Goal: Transaction & Acquisition: Purchase product/service

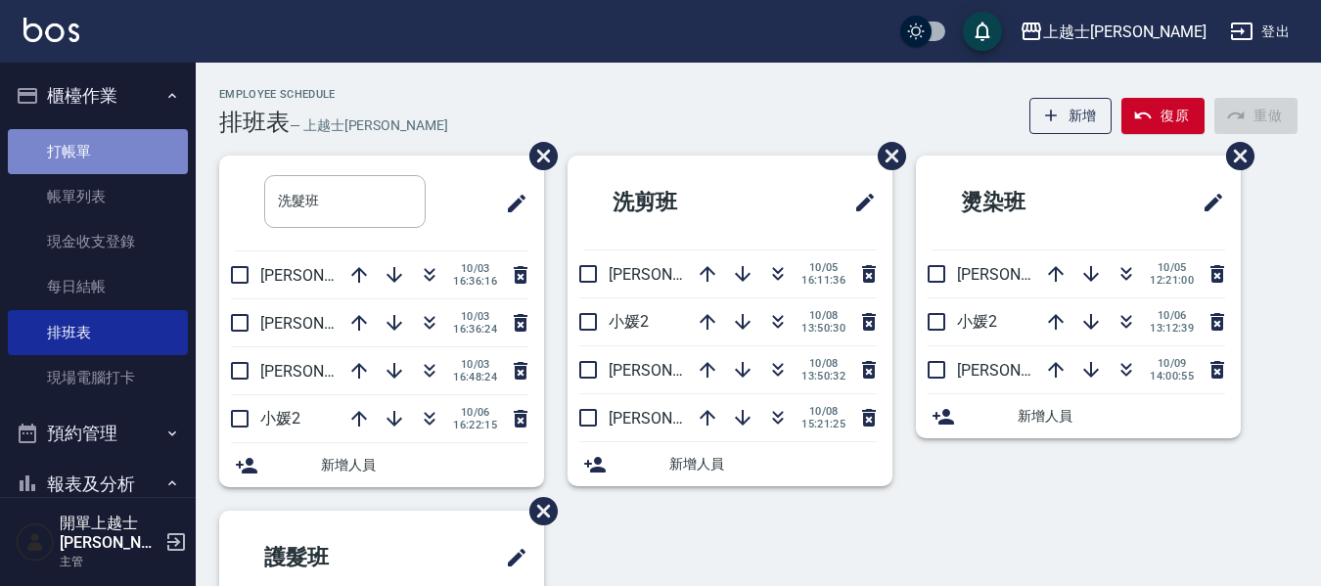
click at [103, 148] on link "打帳單" at bounding box center [98, 151] width 180 height 45
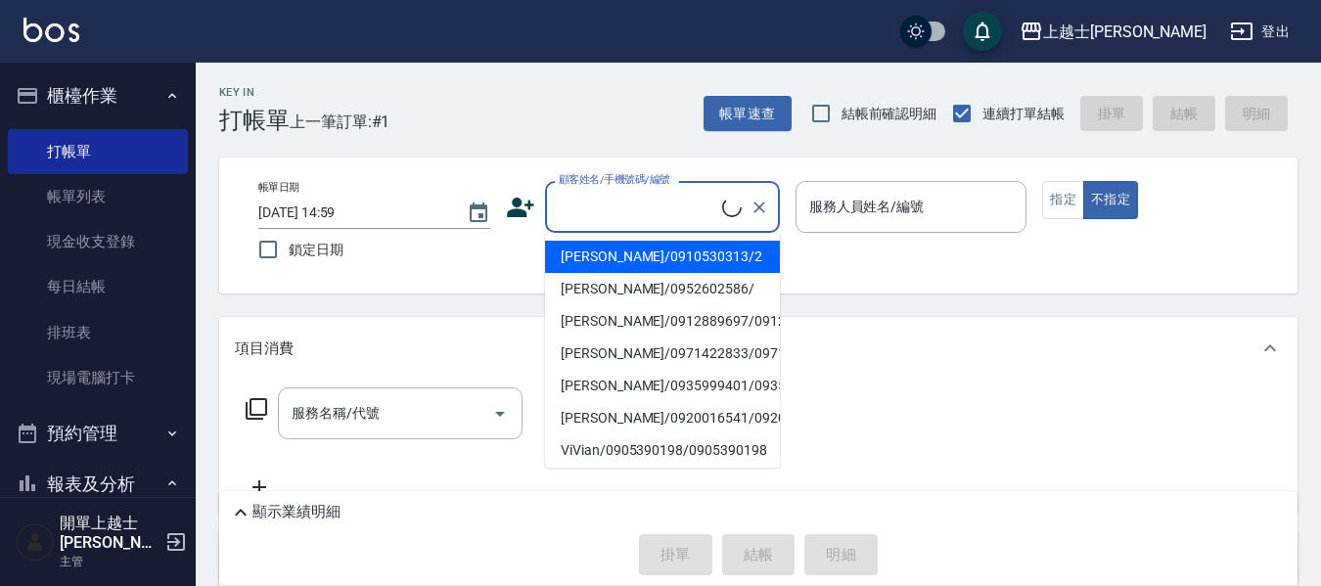
click at [610, 214] on input "顧客姓名/手機號碼/編號" at bounding box center [638, 207] width 168 height 34
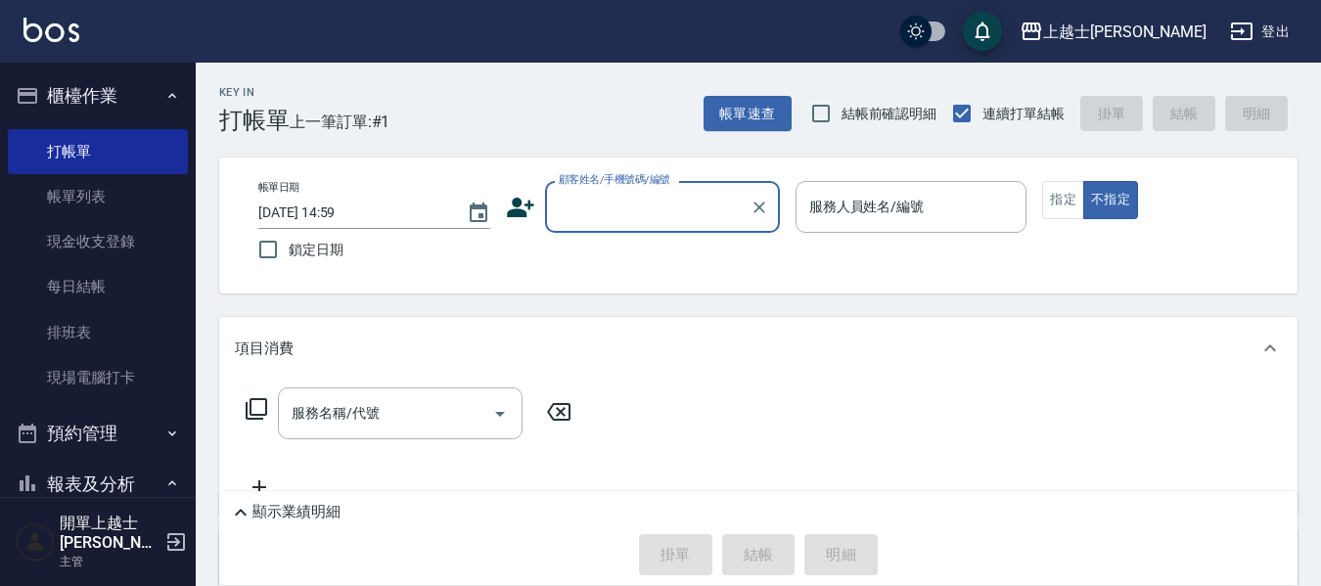
click at [613, 210] on input "顧客姓名/手機號碼/編號" at bounding box center [648, 207] width 188 height 34
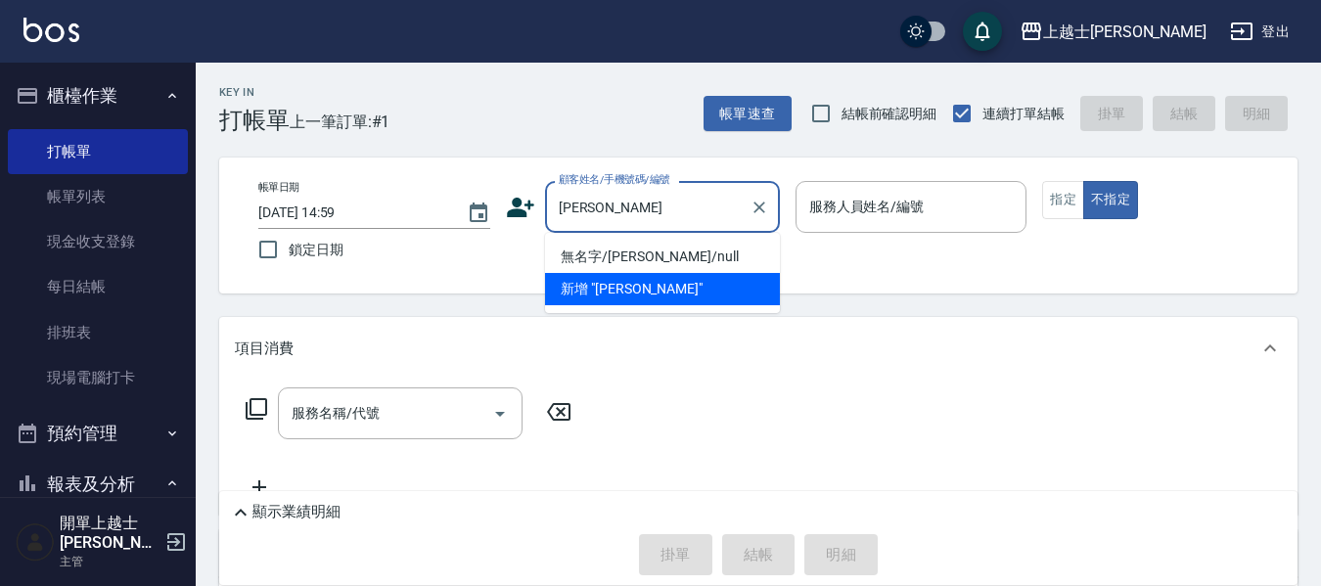
click at [674, 263] on li "無名字/[PERSON_NAME]/null" at bounding box center [662, 257] width 235 height 32
type input "無名字/[PERSON_NAME]/null"
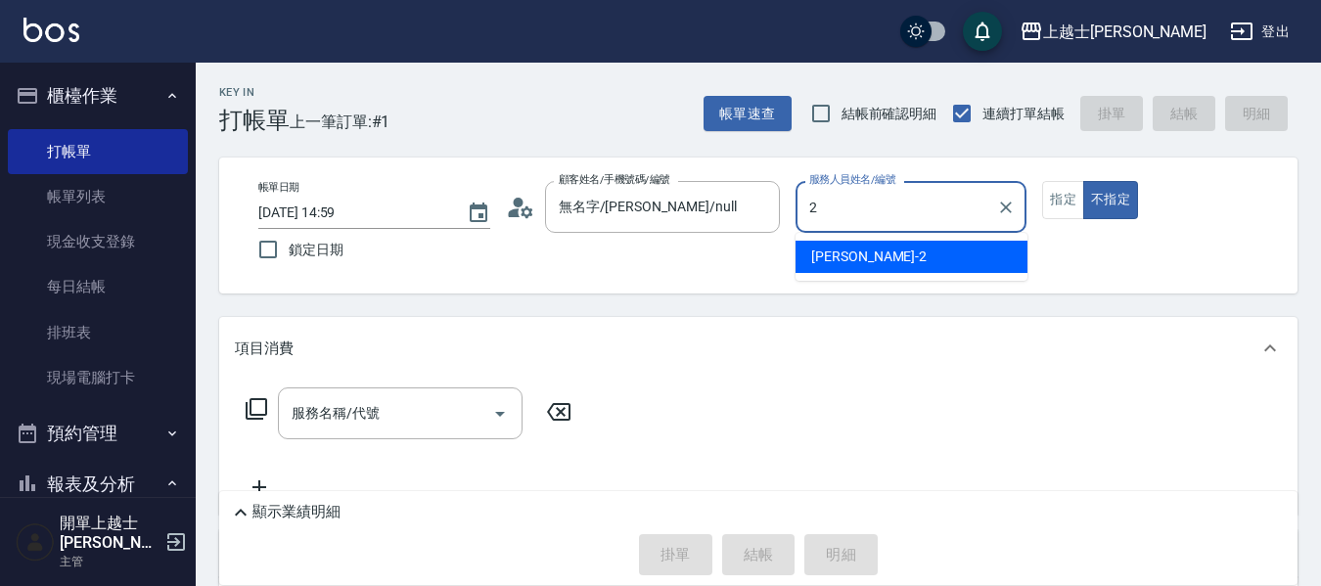
type input "小媛-2"
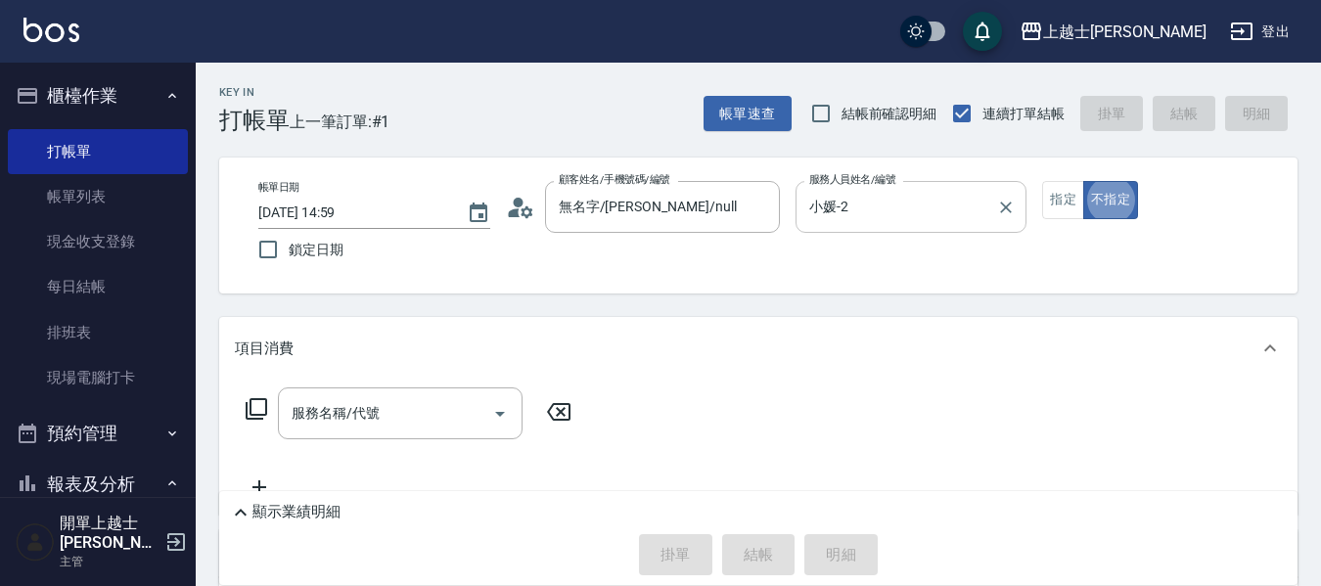
type button "false"
click at [1064, 206] on button "指定" at bounding box center [1063, 200] width 42 height 38
click at [421, 427] on input "服務名稱/代號" at bounding box center [386, 413] width 198 height 34
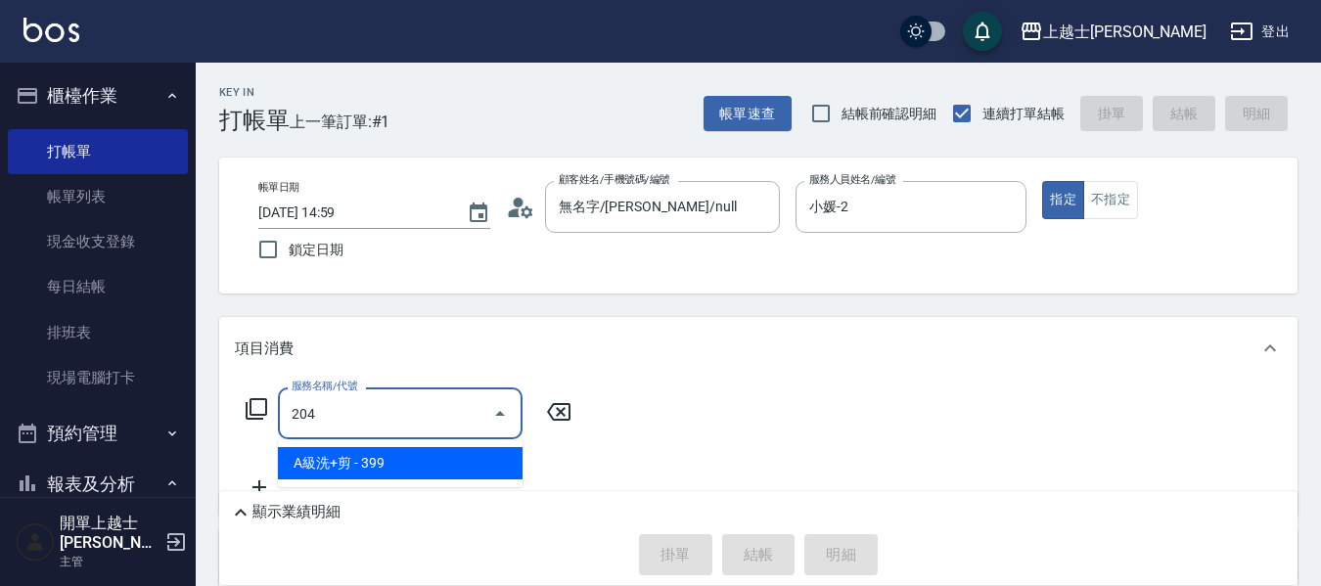
type input "A級洗+剪(204)"
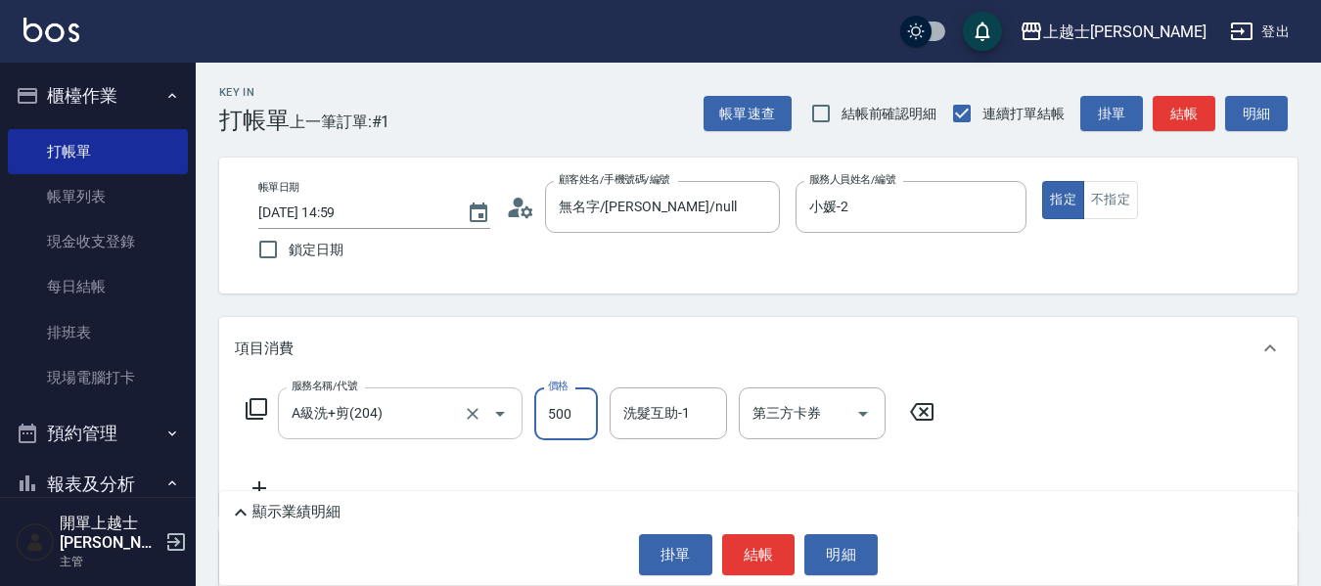
type input "500"
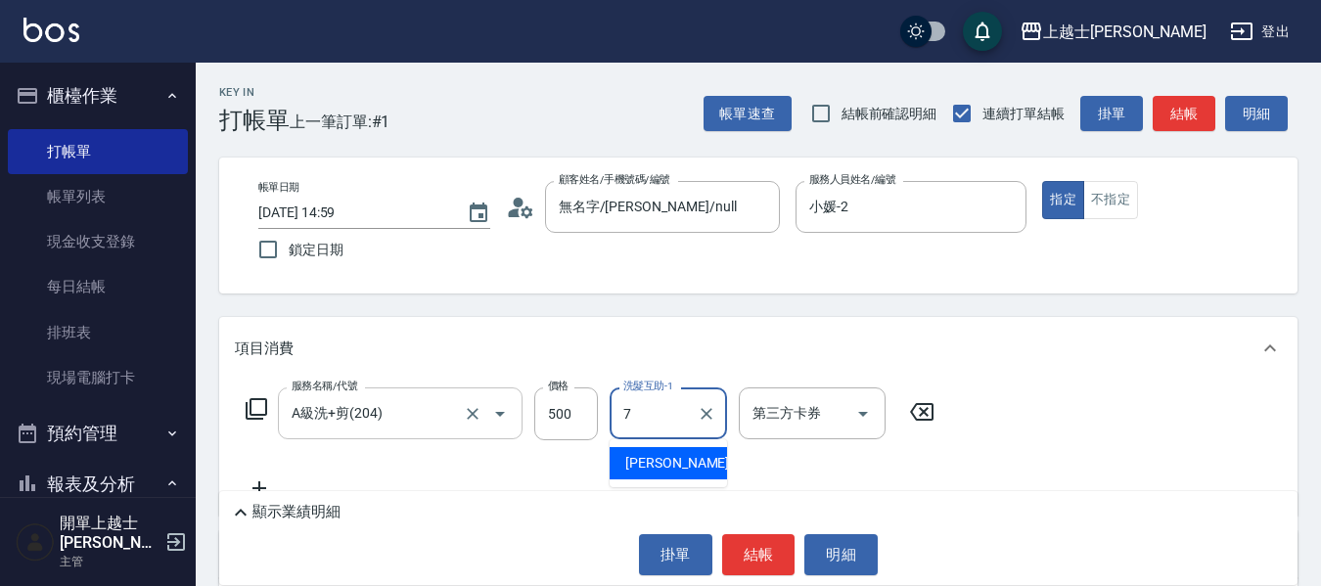
type input "[PERSON_NAME]-7"
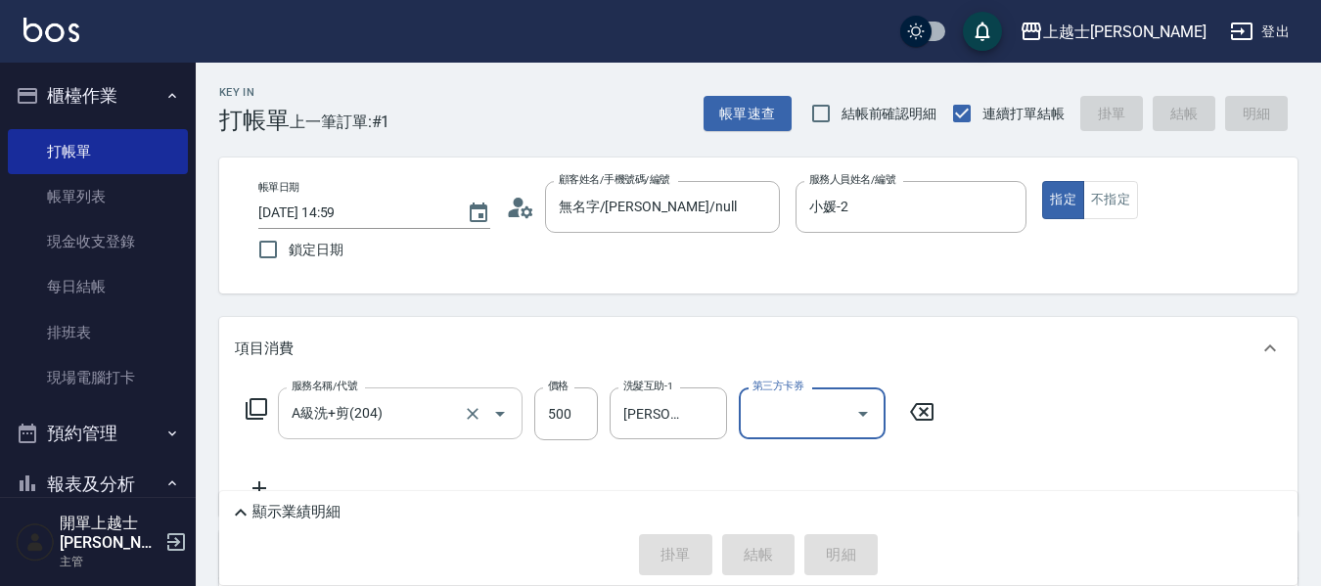
type input "[DATE] 15:00"
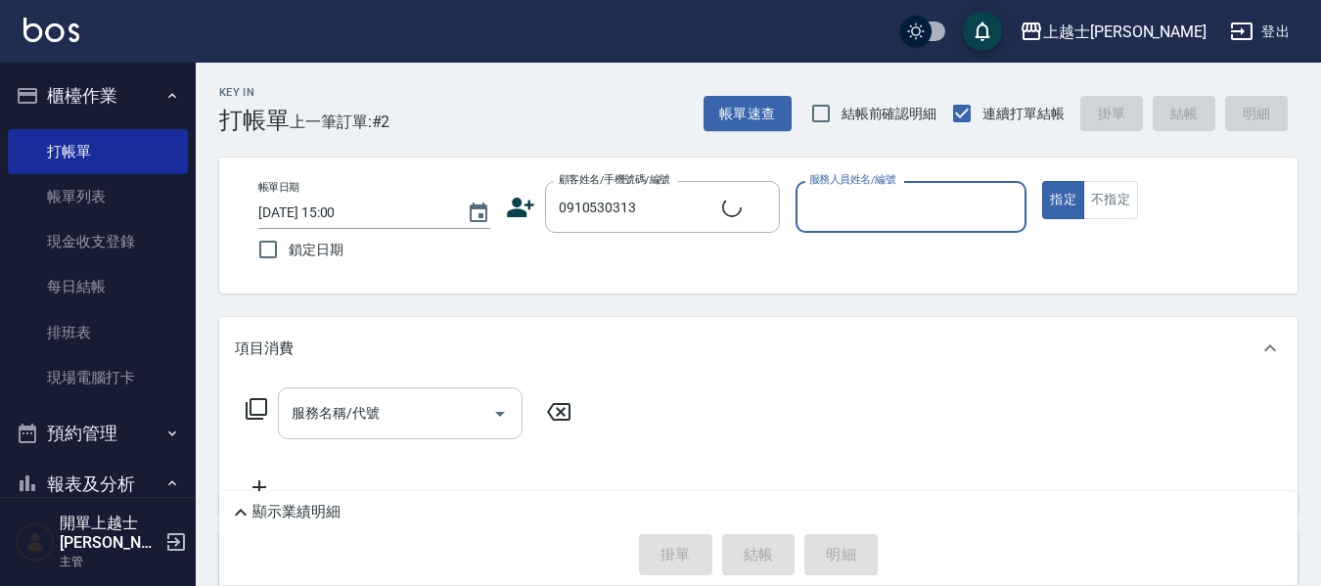
type input "[PERSON_NAME]/0910530313/2"
type input "小媛-22"
click at [1042, 181] on button "指定" at bounding box center [1063, 200] width 42 height 38
type button "true"
type input "小媛-2"
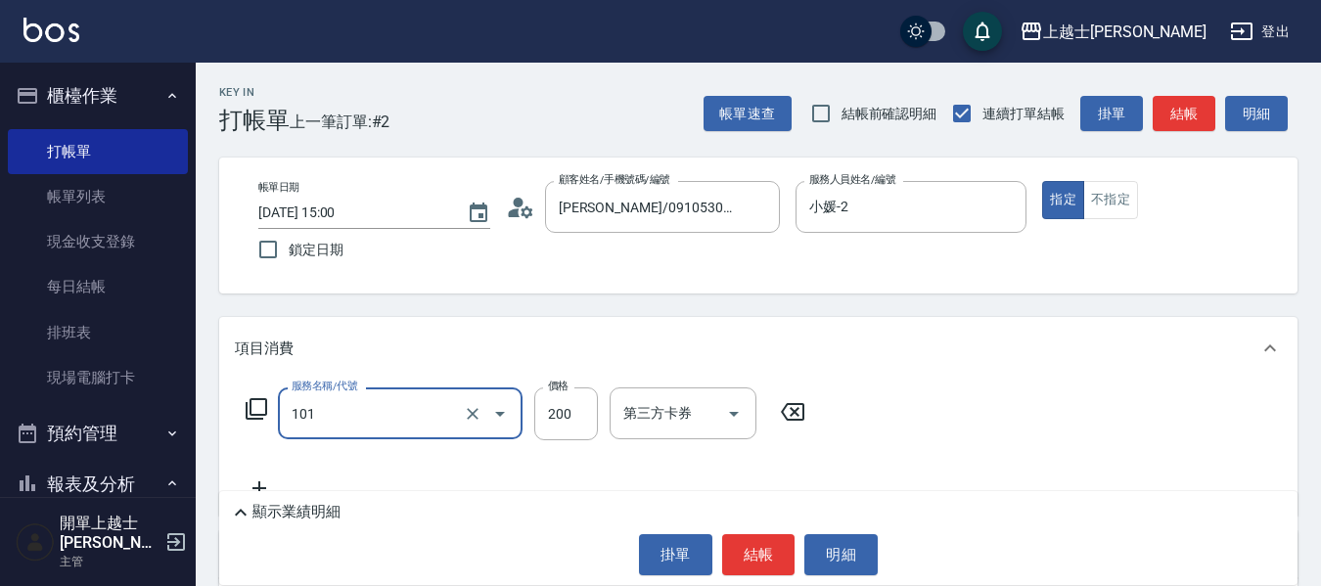
type input "洗髮(101)"
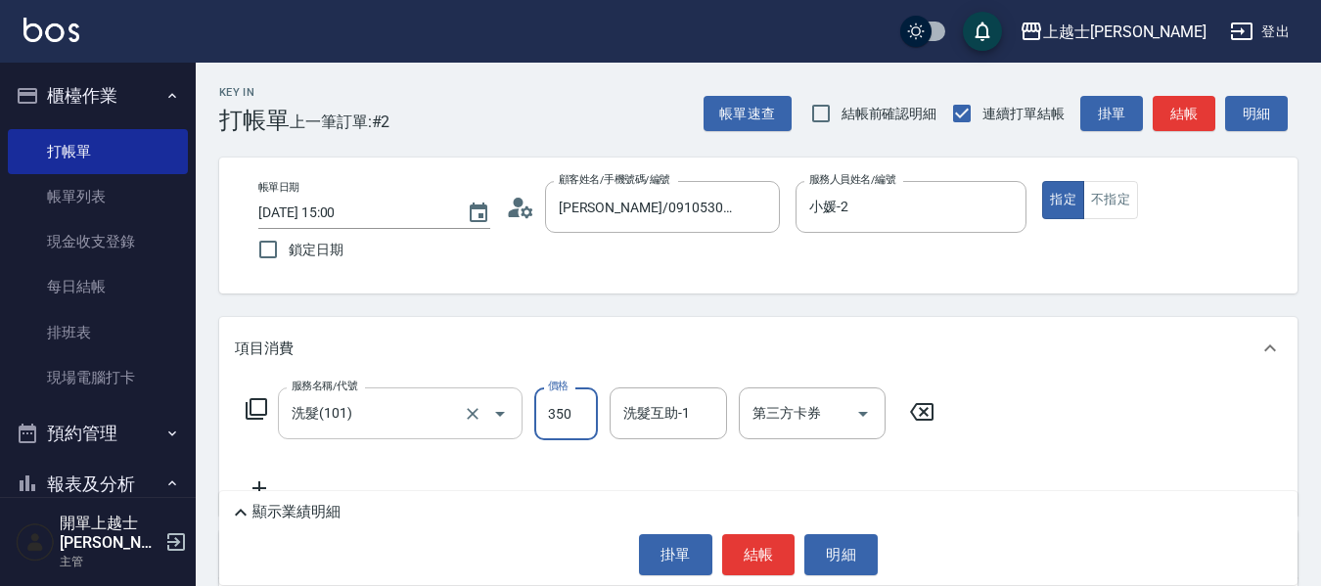
type input "350"
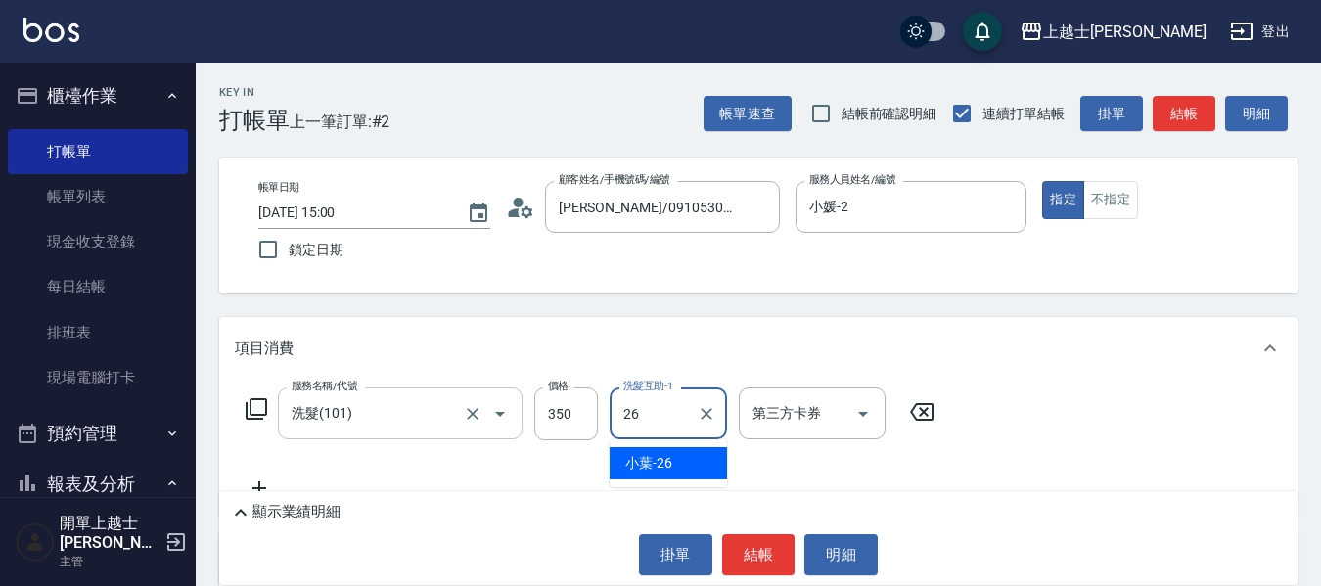
type input "小葉-26"
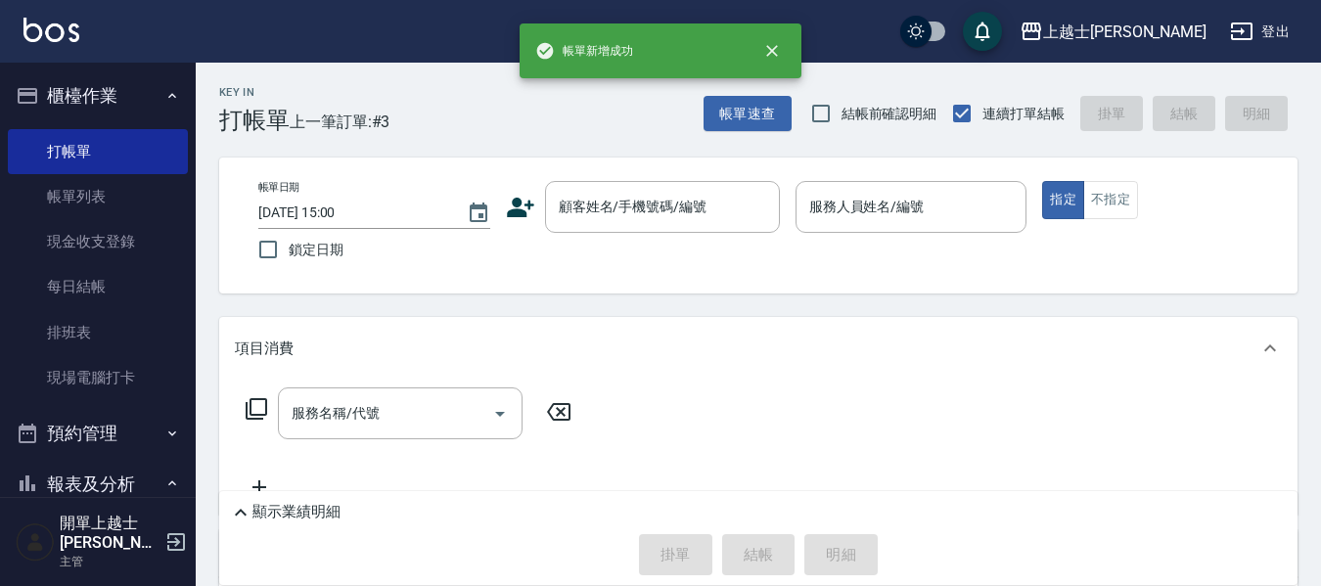
click at [516, 206] on icon at bounding box center [520, 208] width 27 height 20
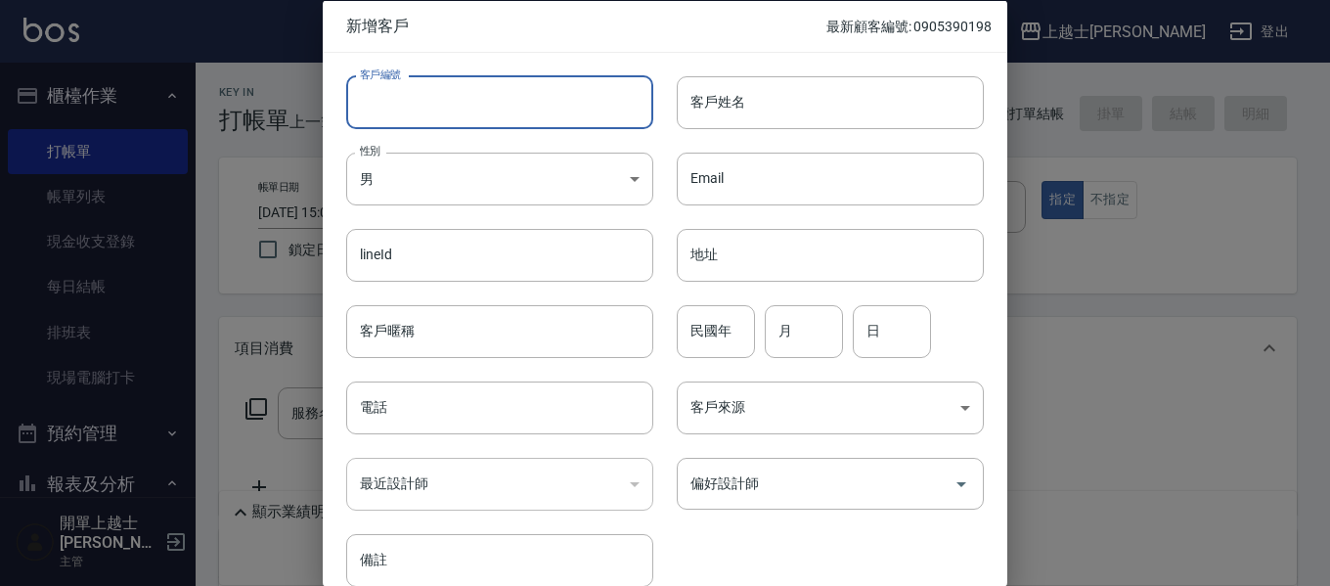
click at [445, 120] on input "客戶編號" at bounding box center [499, 101] width 307 height 53
type input "0963733629"
click at [403, 172] on body "上越士林 登出 櫃檯作業 打帳單 帳單列表 現金收支登錄 每日結帳 排班表 現場電腦打卡 預約管理 預約管理 單日預約紀錄 單週預約紀錄 報表及分析 報表目錄…" at bounding box center [665, 436] width 1330 height 873
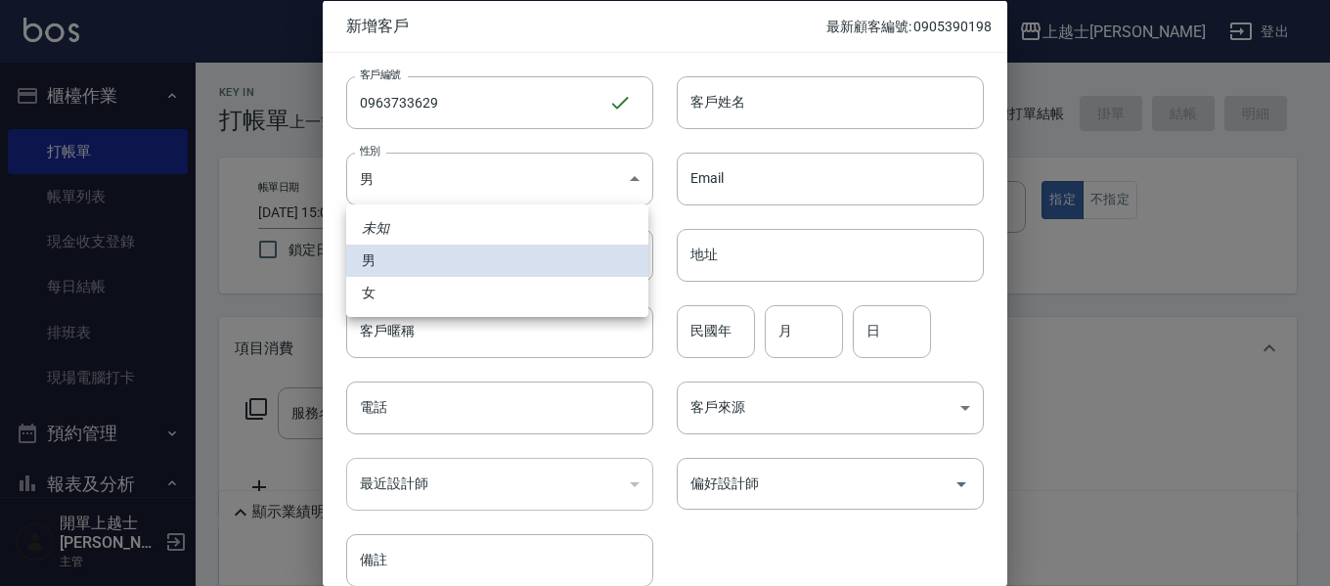
click at [389, 288] on li "女" at bounding box center [497, 293] width 302 height 32
type input "[DEMOGRAPHIC_DATA]"
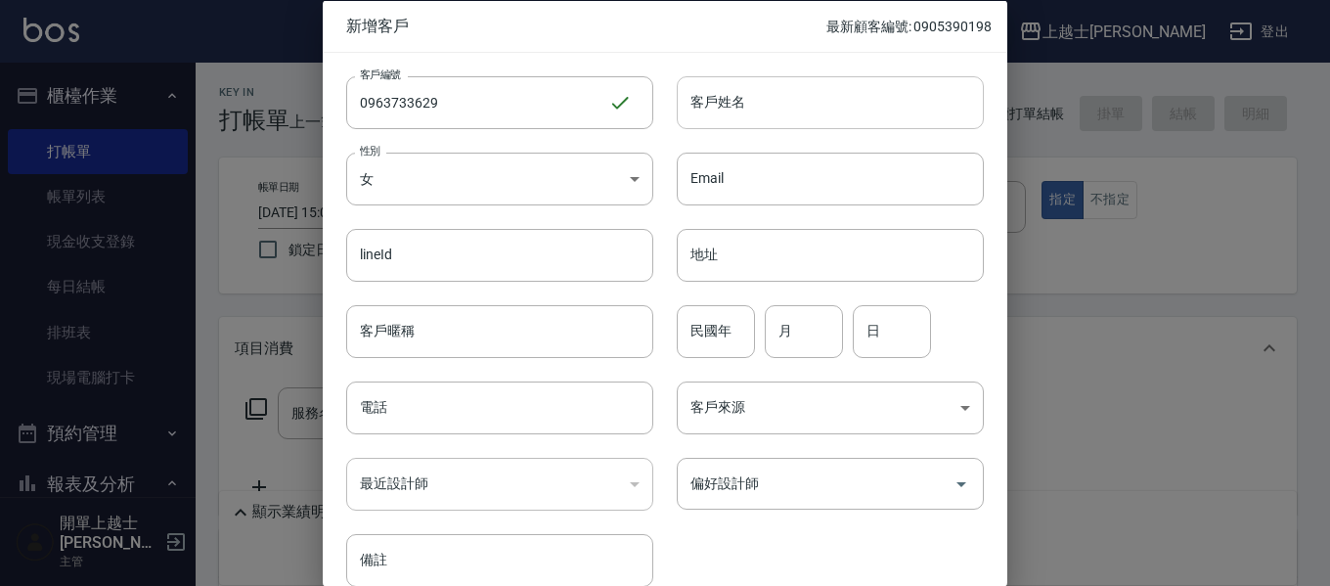
click at [713, 97] on input "客戶姓名" at bounding box center [830, 101] width 307 height 53
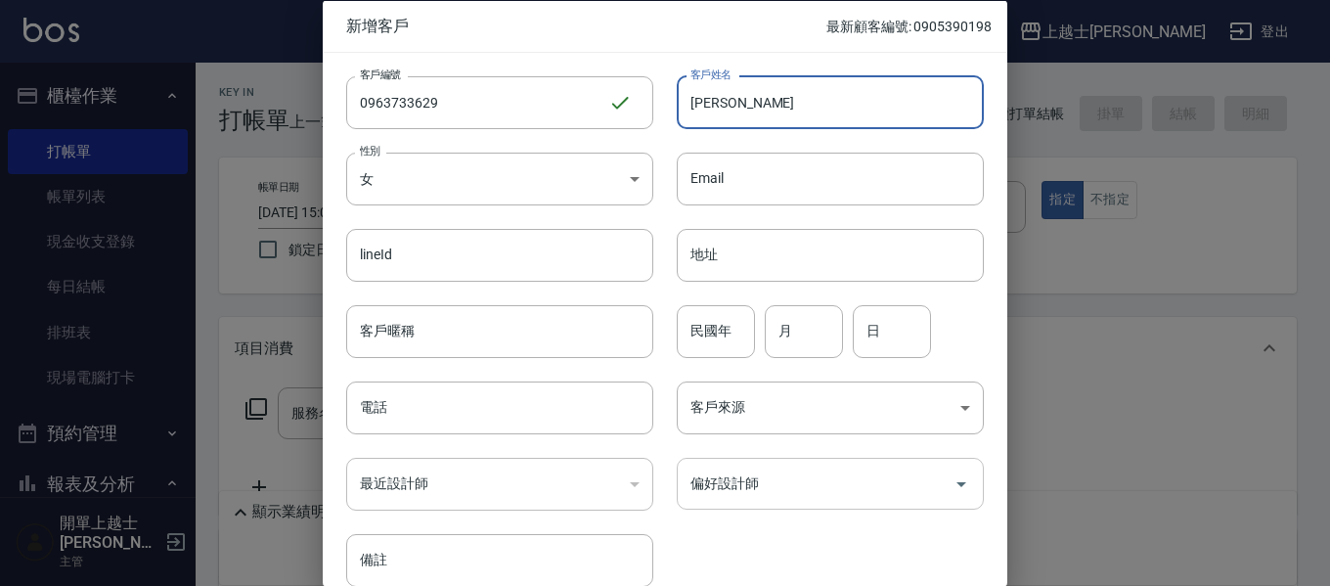
type input "[PERSON_NAME]"
click at [758, 471] on input "偏好設計師" at bounding box center [816, 484] width 260 height 34
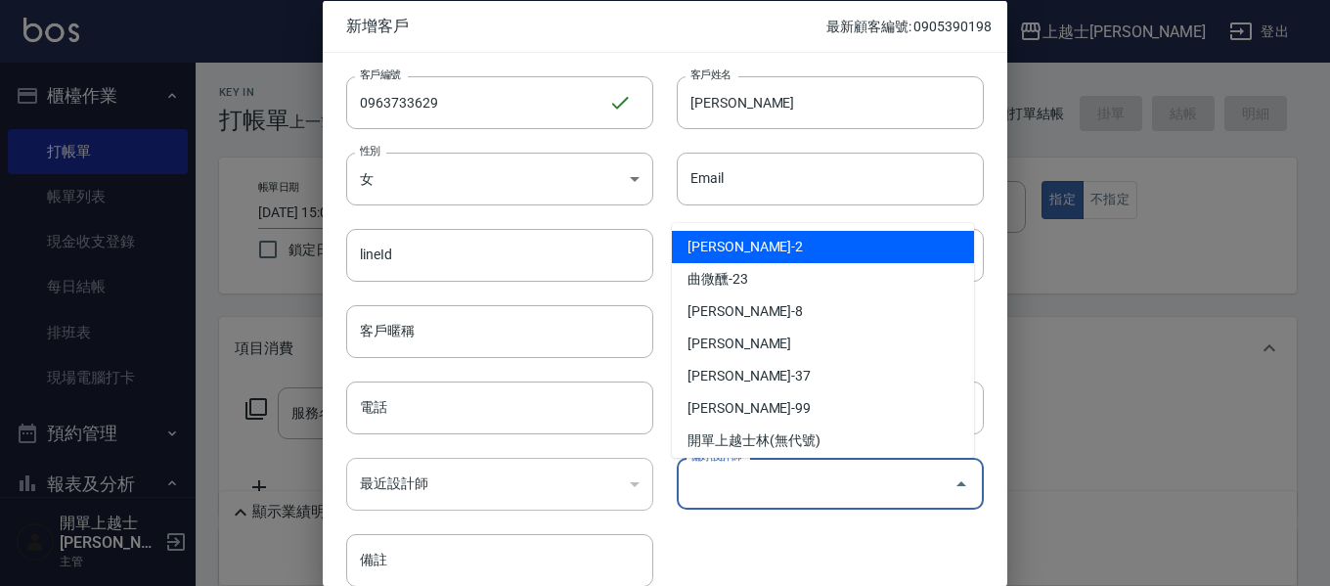
click at [767, 259] on li "[PERSON_NAME]-2" at bounding box center [823, 247] width 302 height 32
type input "[PERSON_NAME]"
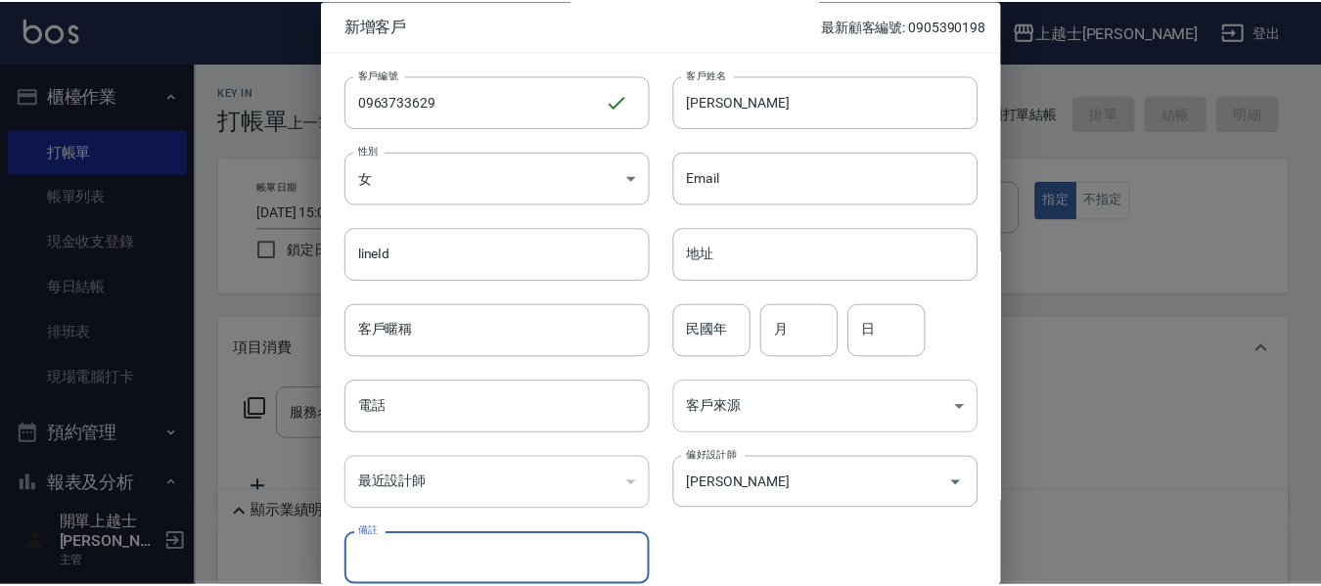
scroll to position [92, 0]
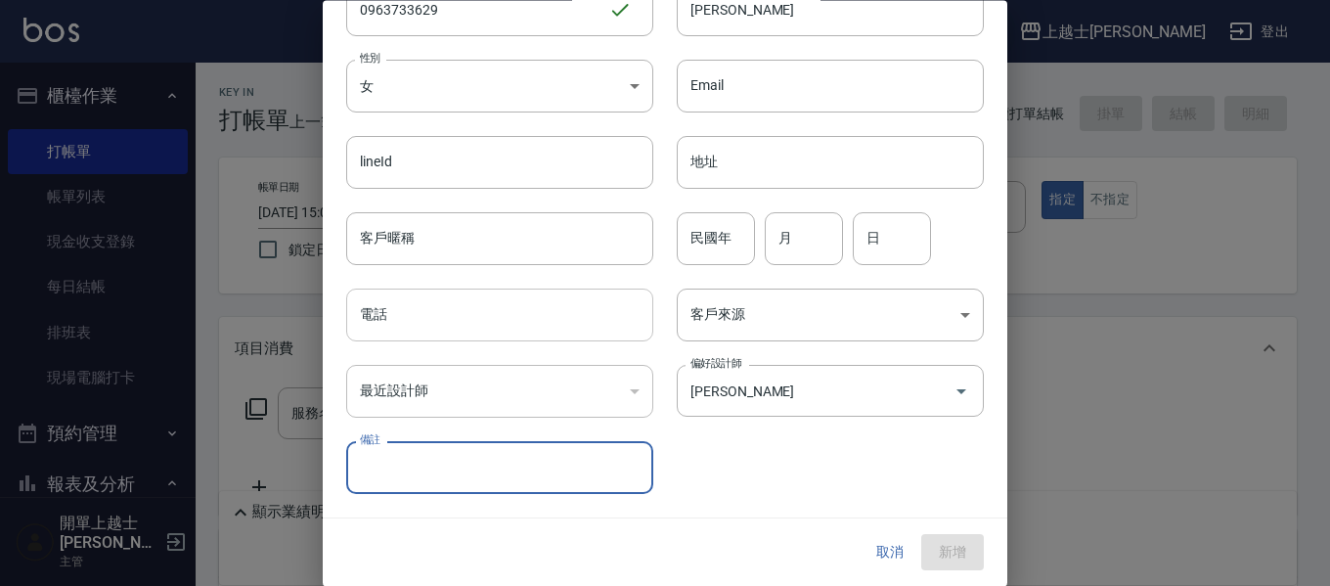
click at [411, 318] on input "電話" at bounding box center [499, 316] width 307 height 53
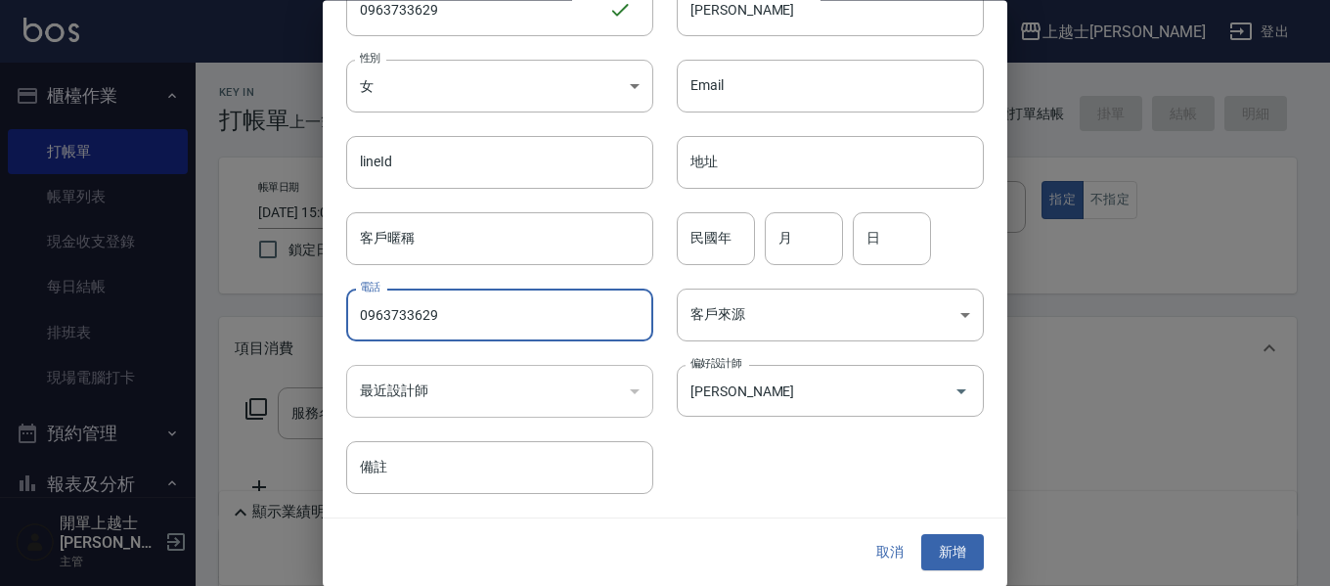
type input "0963733629"
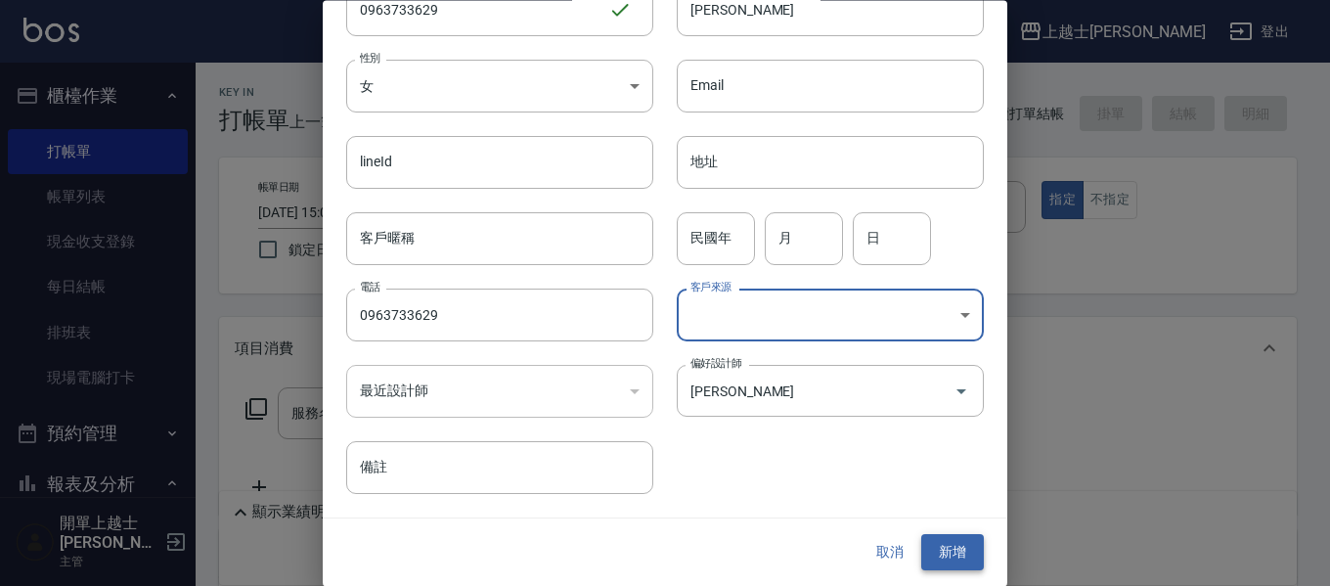
click at [930, 557] on button "新增" at bounding box center [952, 553] width 63 height 36
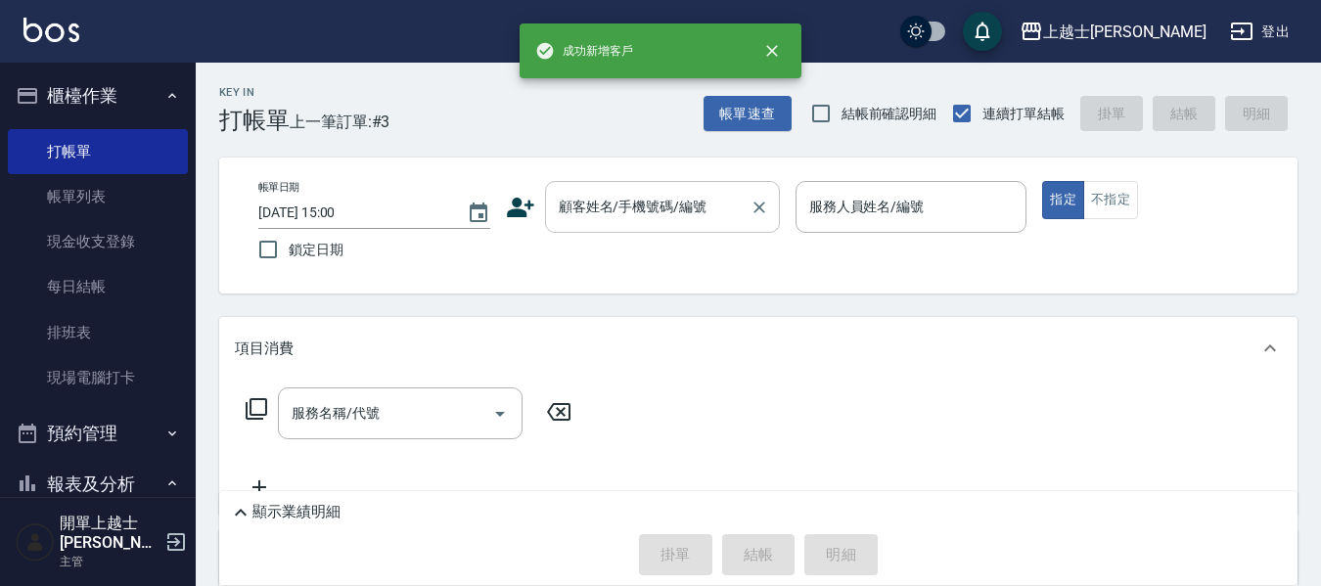
click at [658, 216] on input "顧客姓名/手機號碼/編號" at bounding box center [648, 207] width 188 height 34
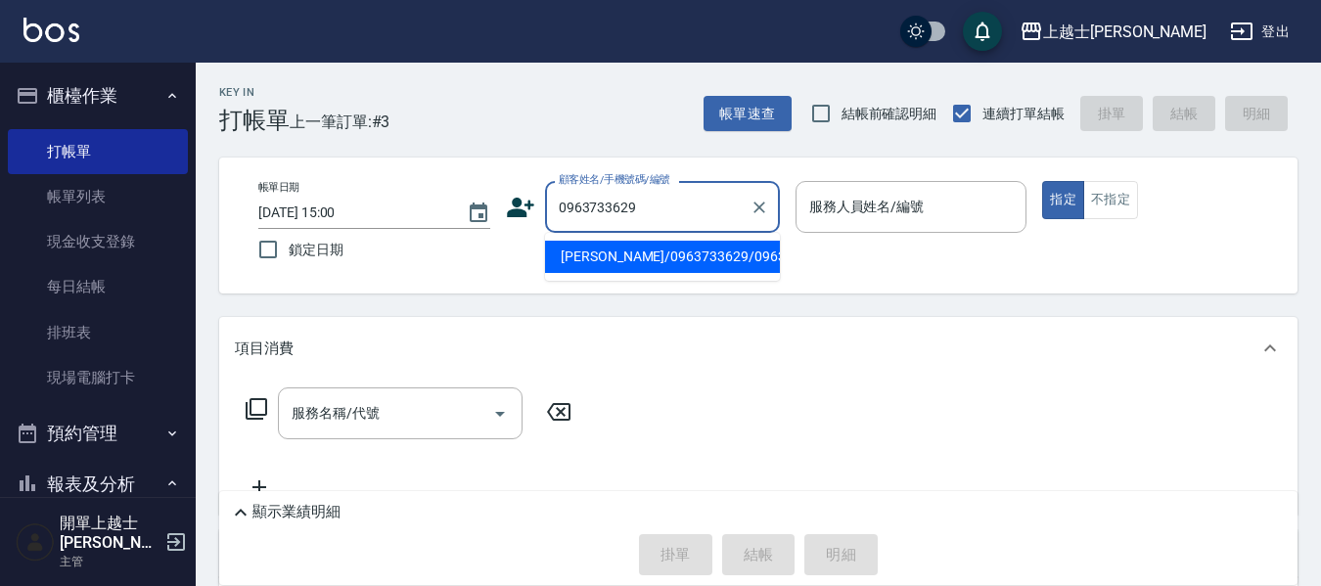
type input "[PERSON_NAME]/0963733629/0963733629"
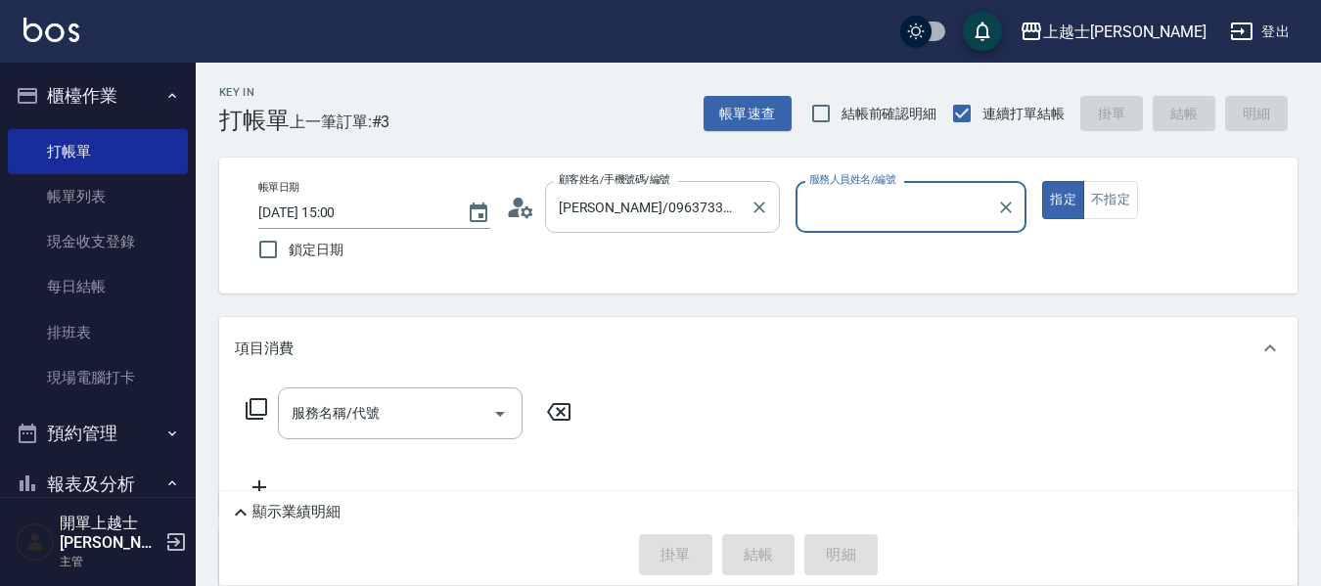
type input "小媛-2"
click at [1042, 181] on button "指定" at bounding box center [1063, 200] width 42 height 38
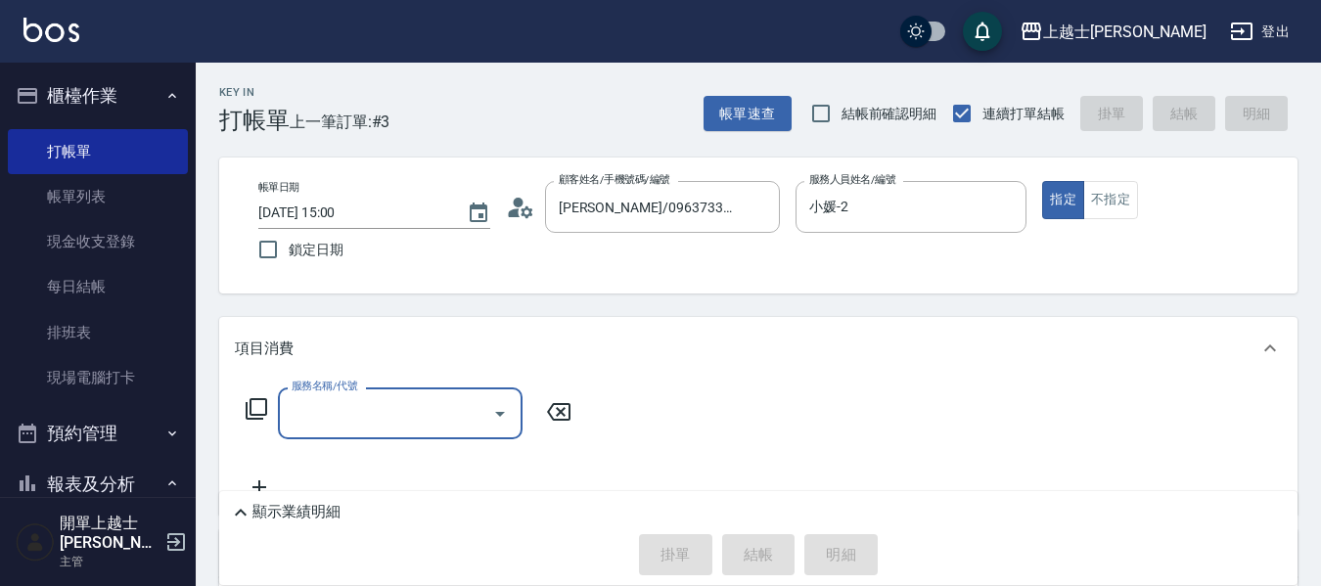
click at [253, 401] on icon at bounding box center [256, 408] width 23 height 23
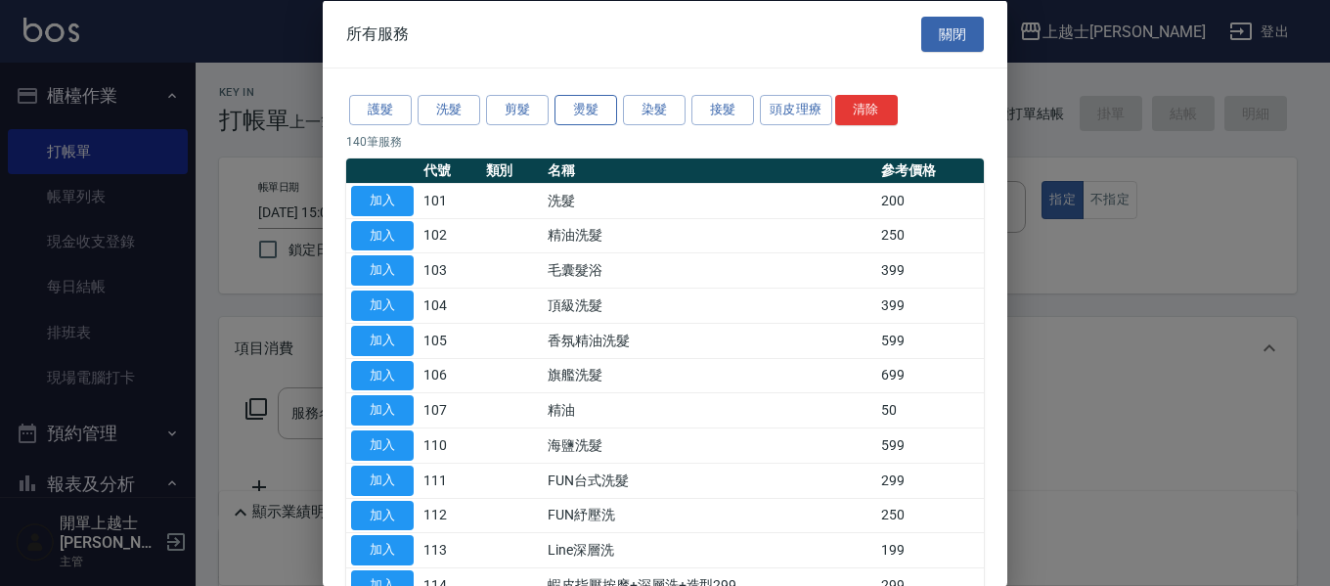
click at [602, 111] on button "燙髮" at bounding box center [586, 110] width 63 height 30
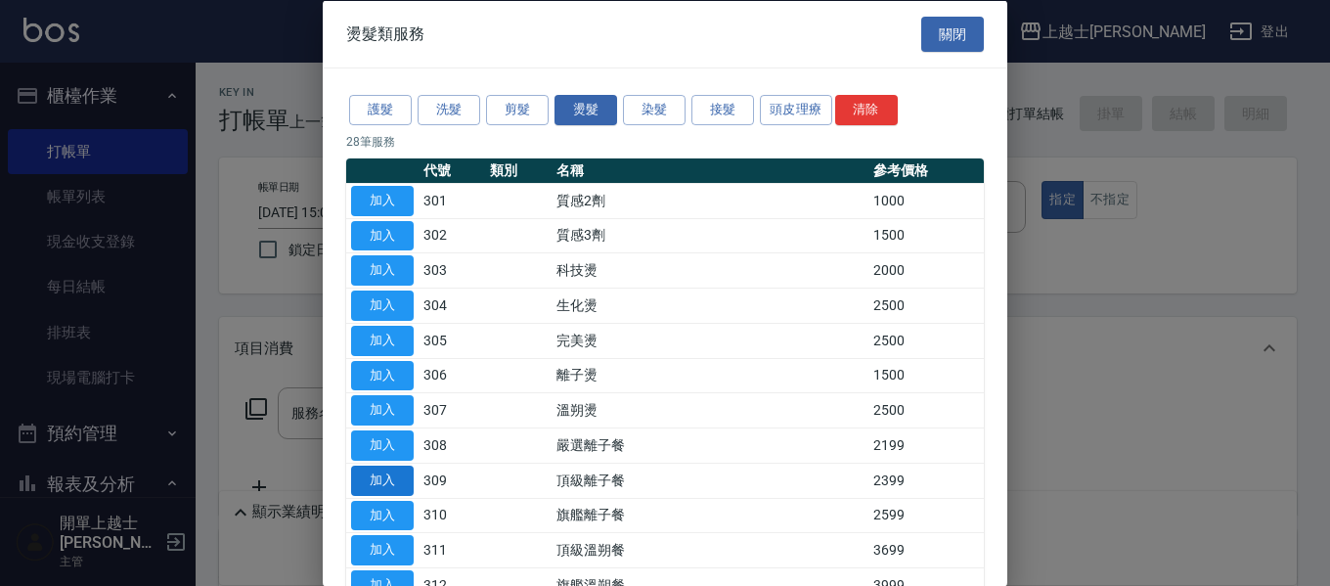
click at [353, 484] on button "加入" at bounding box center [382, 480] width 63 height 30
type input "頂級離子餐(309)"
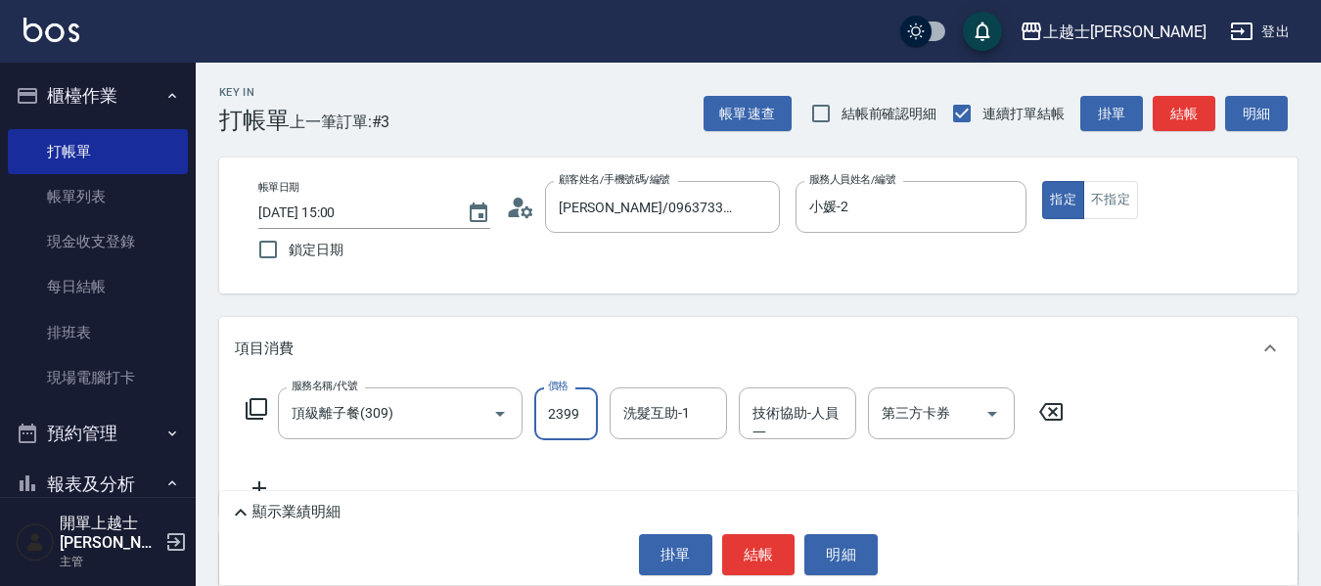
click at [582, 424] on input "2399" at bounding box center [566, 413] width 64 height 53
type input "2499"
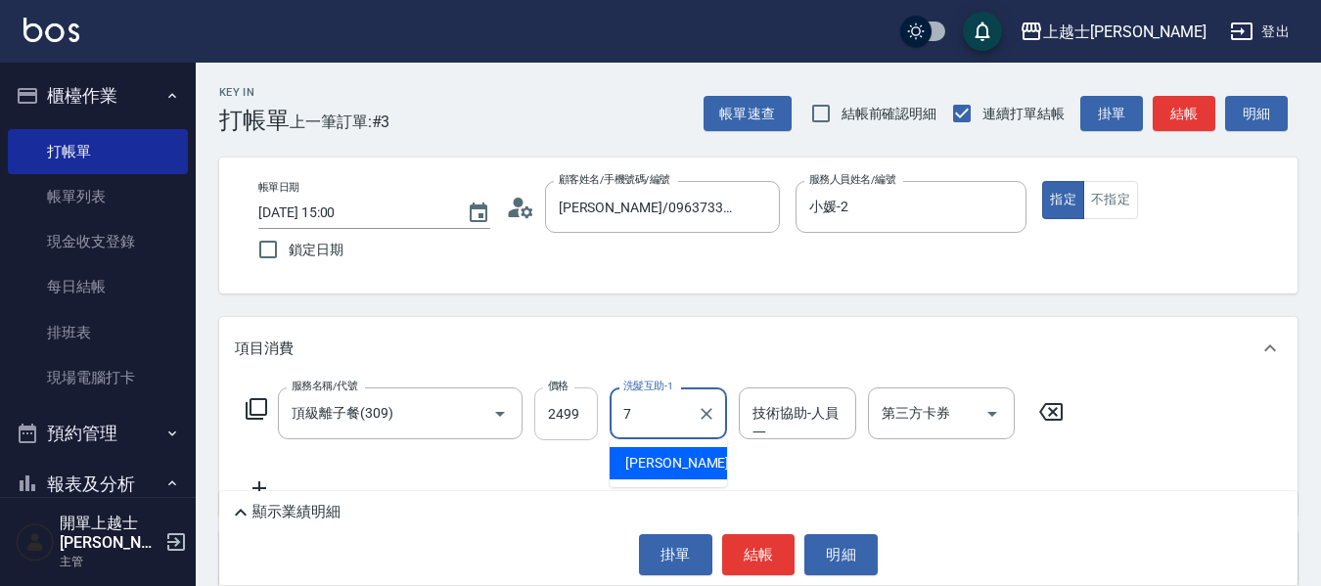
type input "[PERSON_NAME]-7"
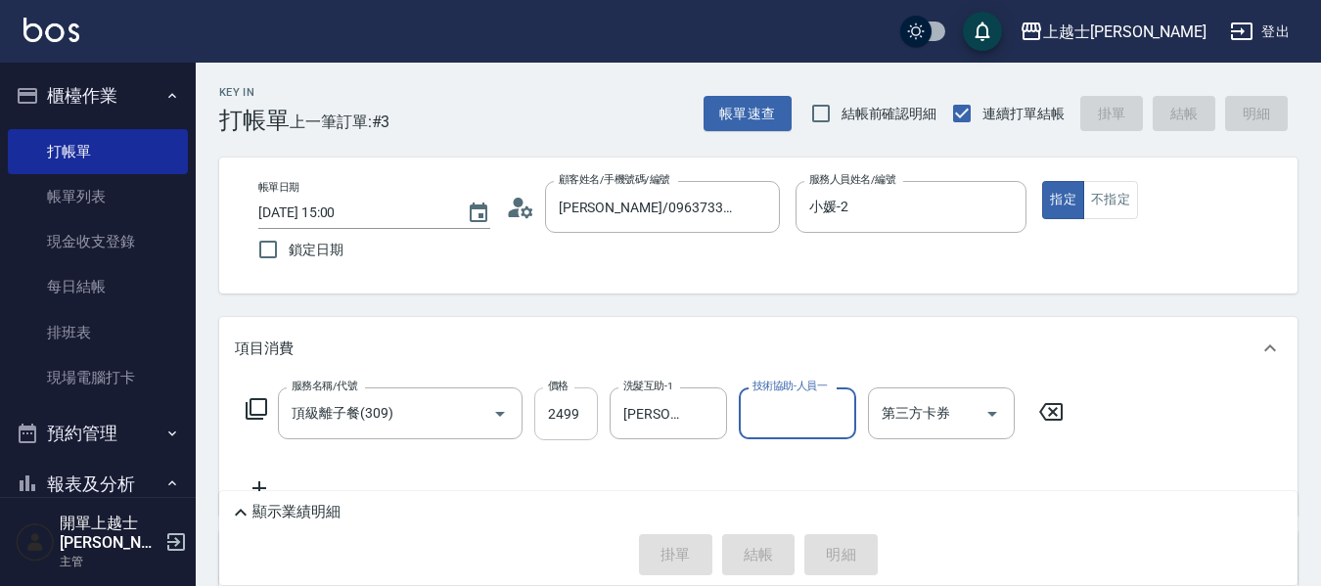
type input "[DATE] 15:01"
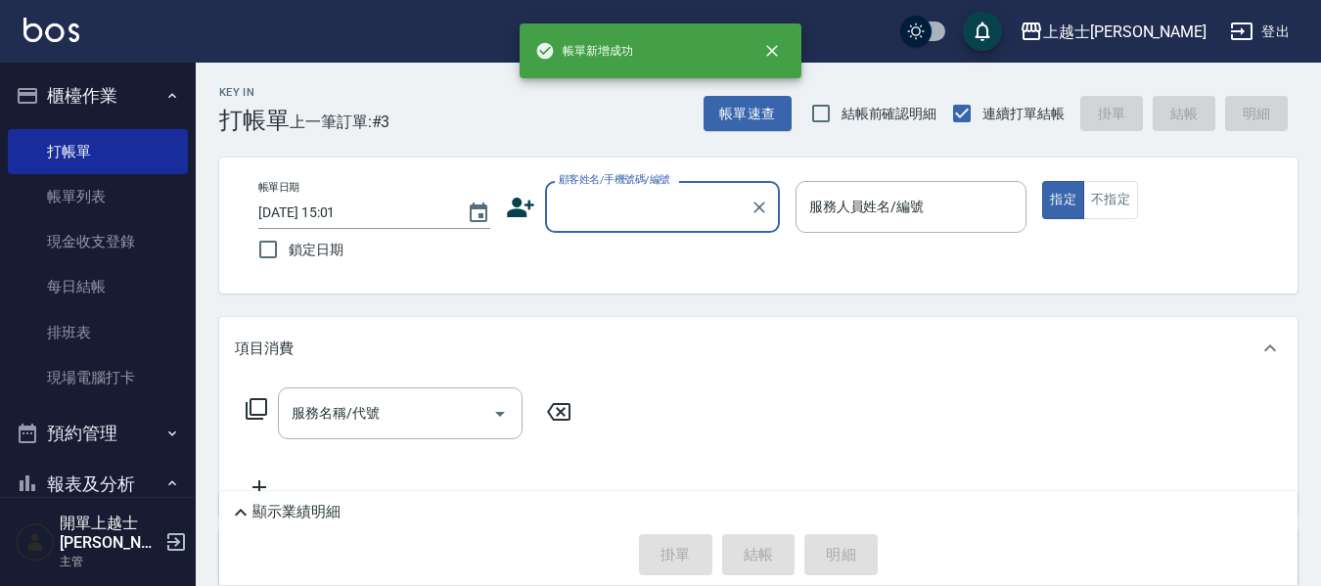
scroll to position [0, 0]
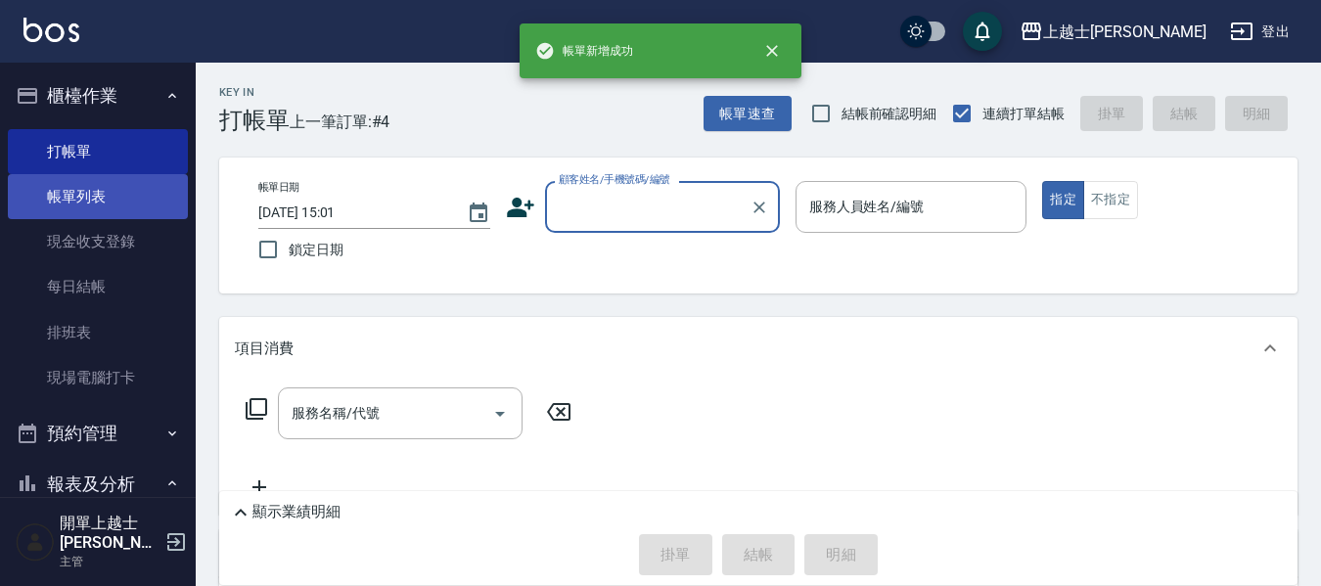
click at [146, 205] on link "帳單列表" at bounding box center [98, 196] width 180 height 45
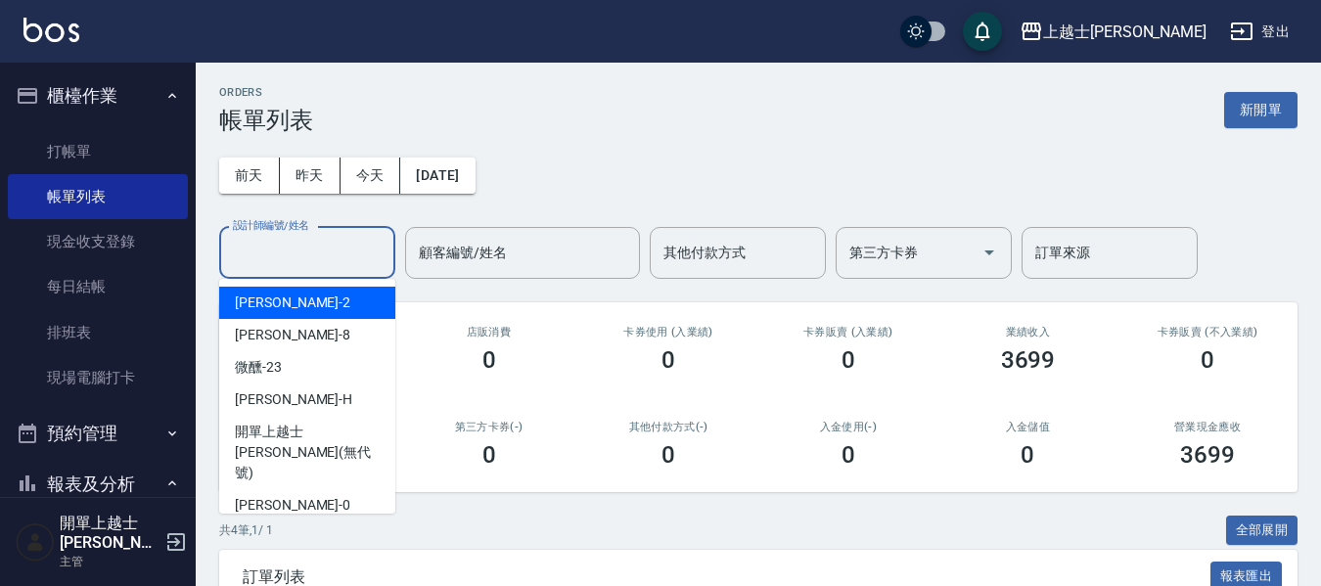
click at [323, 254] on input "設計師編號/姓名" at bounding box center [307, 253] width 158 height 34
click at [315, 302] on div "小媛 -2" at bounding box center [307, 303] width 176 height 32
type input "小媛-2"
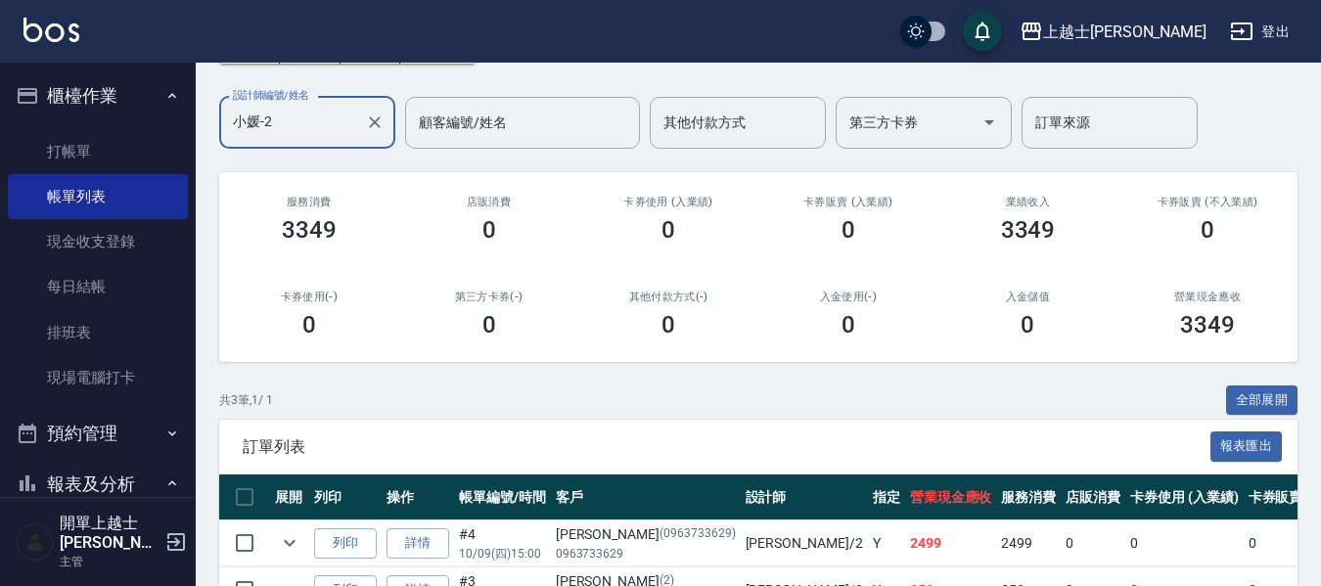
scroll to position [3, 0]
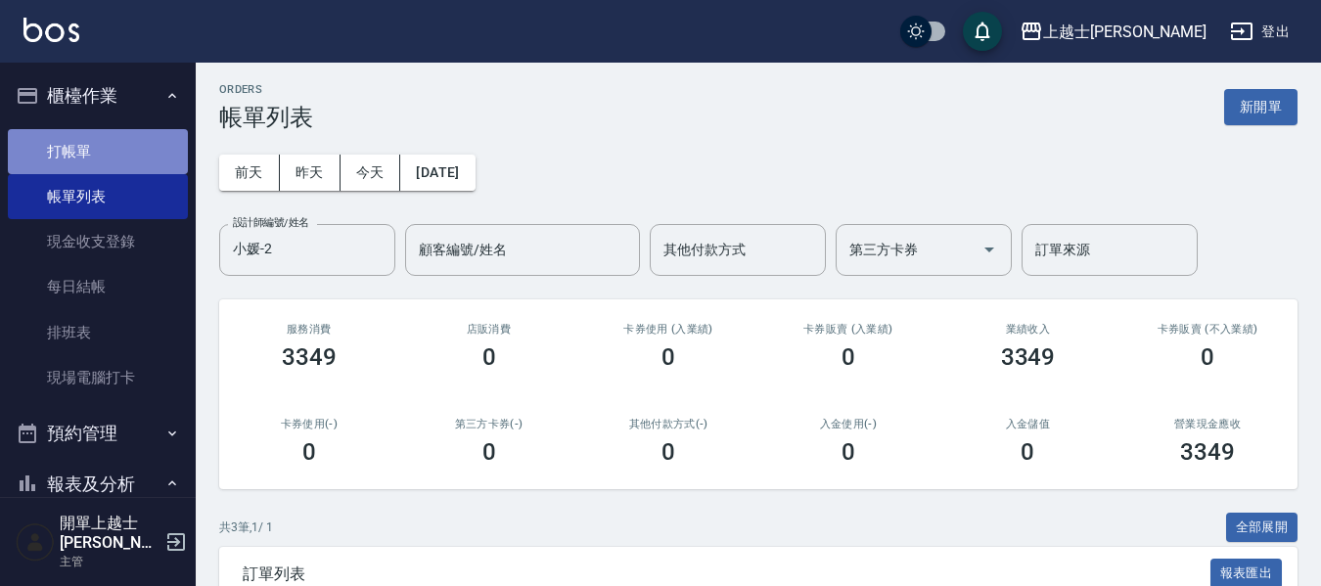
click at [119, 151] on link "打帳單" at bounding box center [98, 151] width 180 height 45
